Goal: Information Seeking & Learning: Learn about a topic

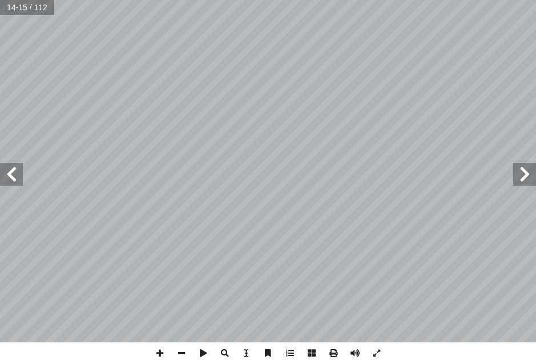
click at [529, 174] on span at bounding box center [524, 174] width 23 height 23
click at [529, 172] on span at bounding box center [524, 174] width 23 height 23
click at [522, 176] on span at bounding box center [524, 174] width 23 height 23
